Goal: Obtain resource: Download file/media

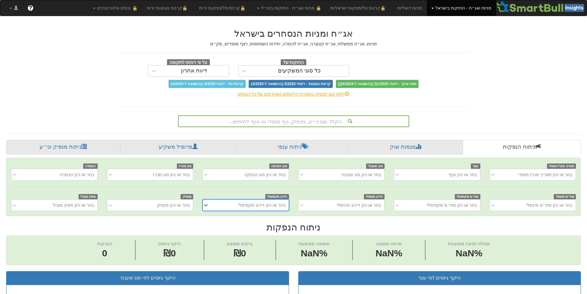
scroll to position [0, 5]
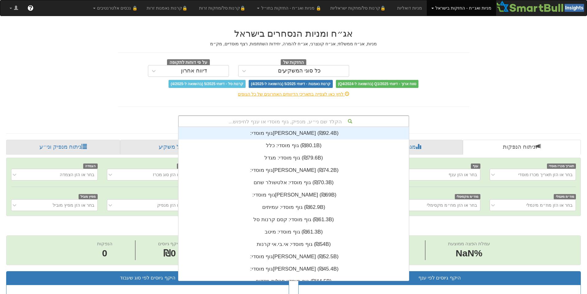
click at [298, 121] on div "הקלד שם ני״ע, מנפיק, גוף מוסדי או ענף לחיפוש..." at bounding box center [294, 121] width 230 height 10
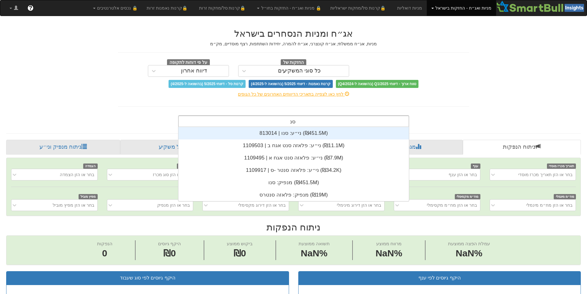
type input "סנו"
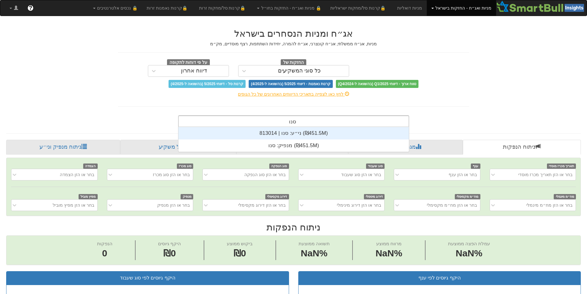
scroll to position [25, 0]
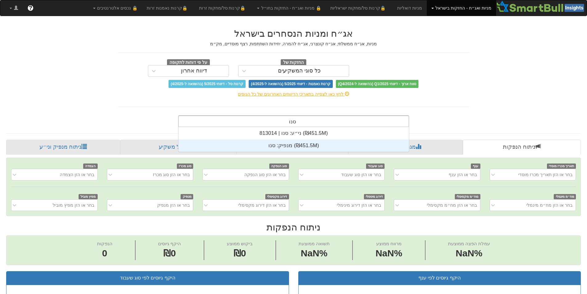
click at [303, 146] on div "מנפיק: ‏סנו ‎(₪451.5M)‎" at bounding box center [293, 145] width 230 height 12
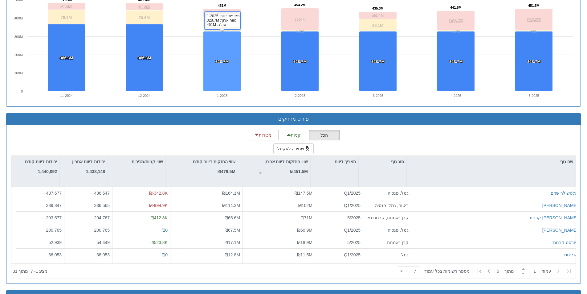
scroll to position [655, 0]
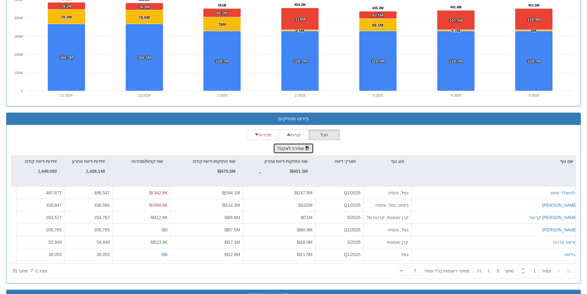
click at [286, 146] on button "שמירה לאקסל" at bounding box center [293, 148] width 41 height 10
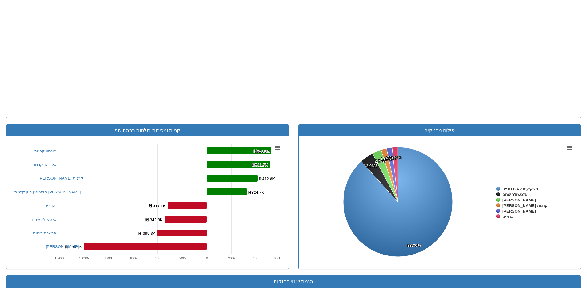
scroll to position [347, 0]
